Goal: Information Seeking & Learning: Check status

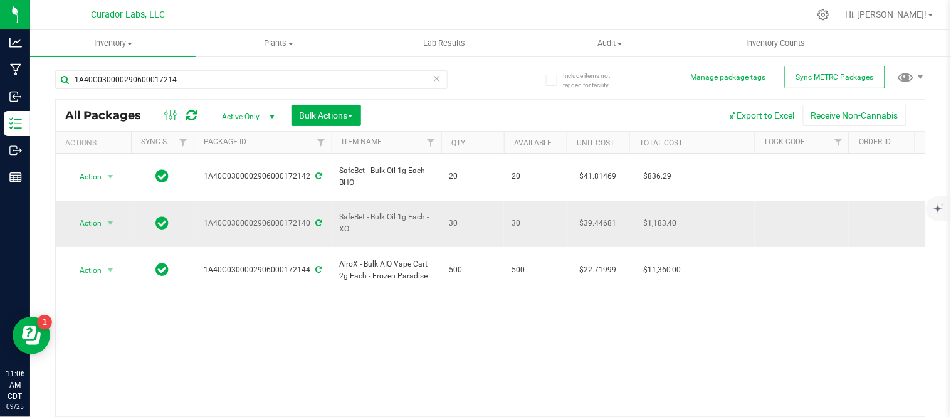
drag, startPoint x: 390, startPoint y: 209, endPoint x: 335, endPoint y: 203, distance: 55.5
click at [335, 203] on td "SafeBet - Bulk Oil 1g Each - XO" at bounding box center [387, 224] width 110 height 47
copy span "SafeBet - Bulk Oil 1g Each - XO"
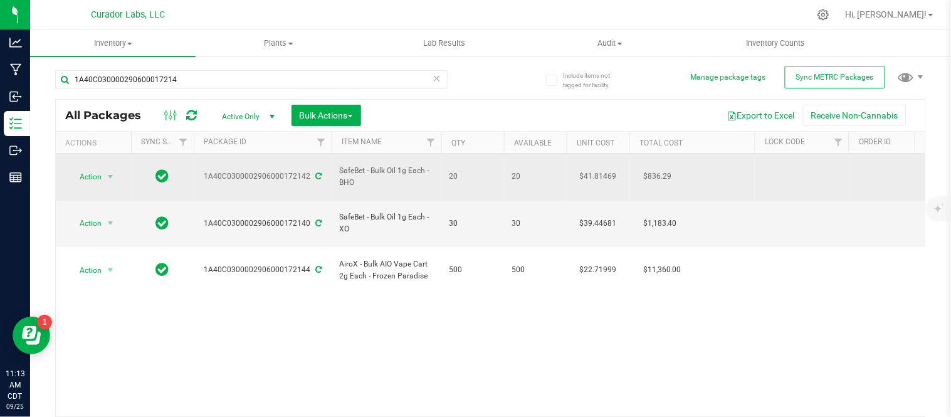
click at [293, 173] on div "1A40C0300002906000172142" at bounding box center [263, 177] width 142 height 12
copy div "1A40C0300002906000172142"
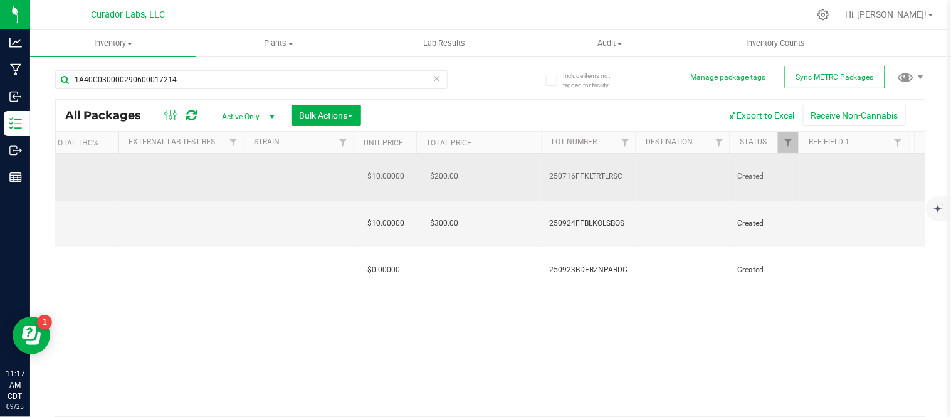
scroll to position [0, 969]
drag, startPoint x: 549, startPoint y: 170, endPoint x: 624, endPoint y: 174, distance: 74.8
click at [624, 174] on span "250716FFKLTRTLRSC" at bounding box center [588, 177] width 79 height 12
drag, startPoint x: 625, startPoint y: 166, endPoint x: 536, endPoint y: 165, distance: 89.0
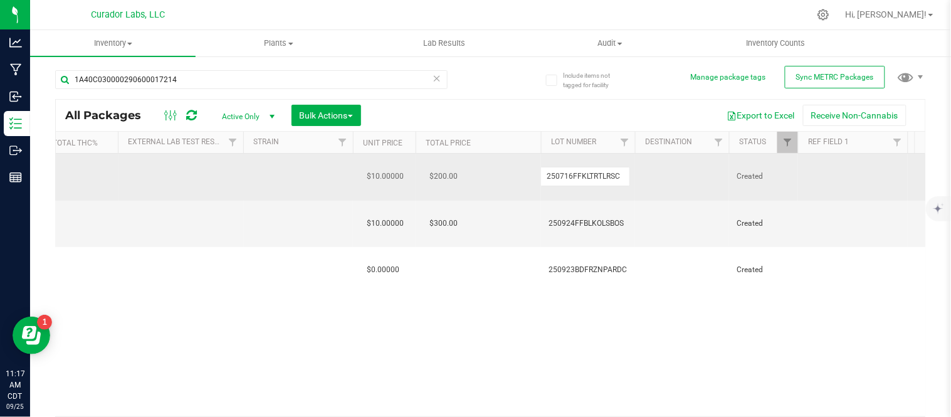
click at [477, 171] on td "$200.00" at bounding box center [478, 177] width 125 height 47
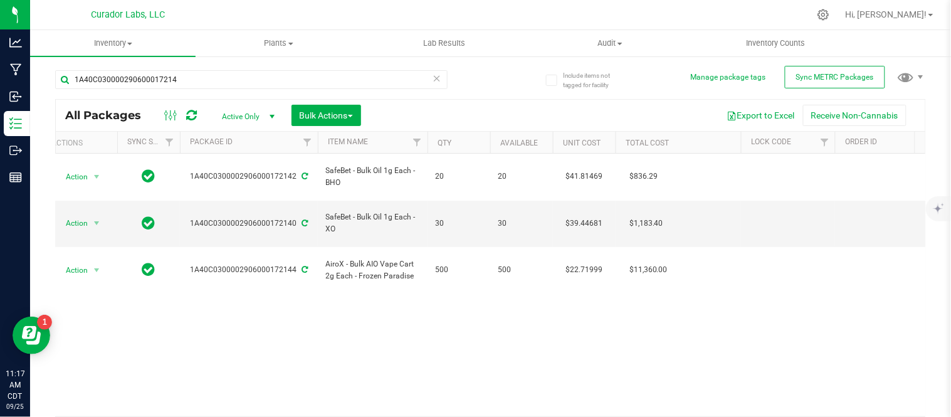
scroll to position [0, 0]
